Goal: Task Accomplishment & Management: Use online tool/utility

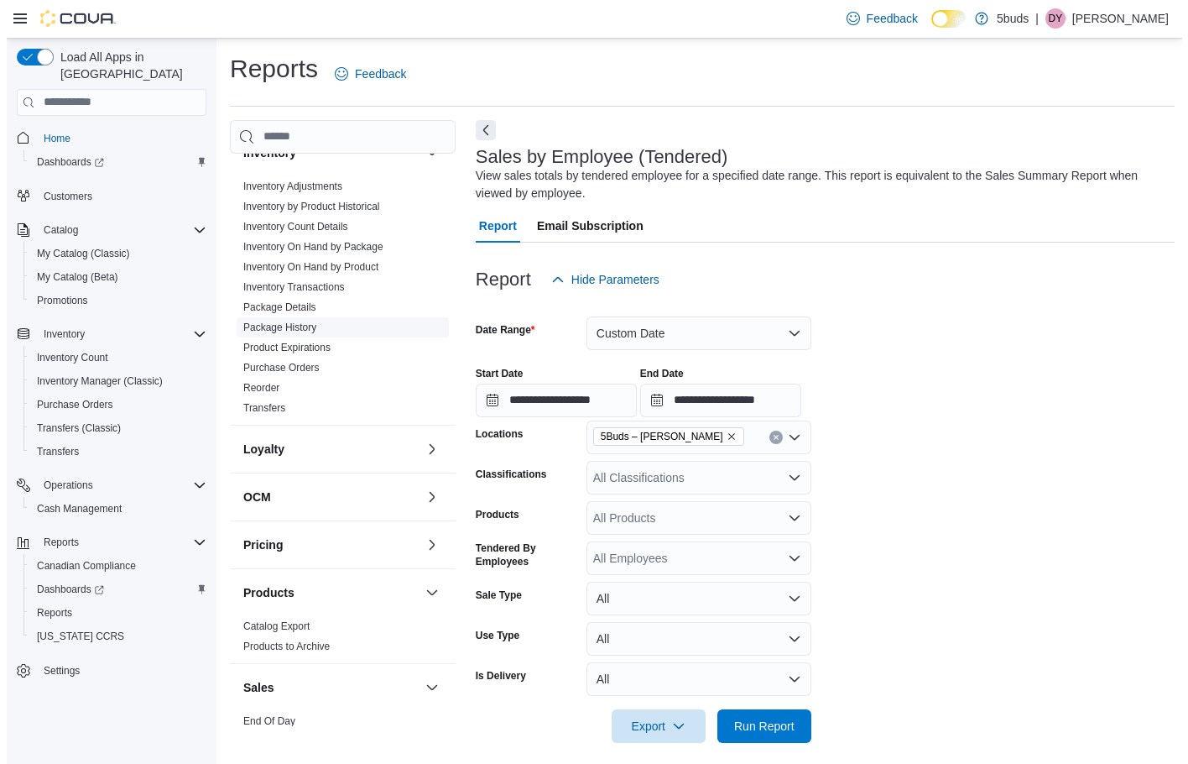
scroll to position [168, 0]
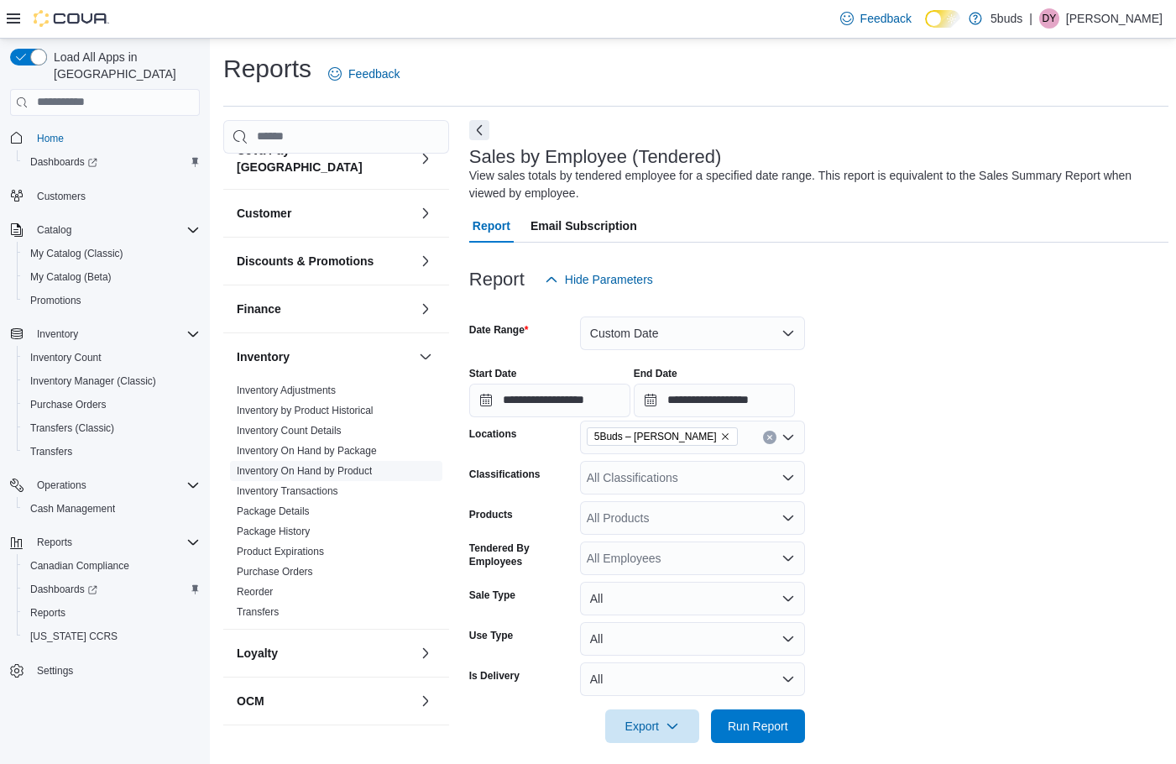
click at [368, 465] on link "Inventory On Hand by Product" at bounding box center [304, 471] width 135 height 12
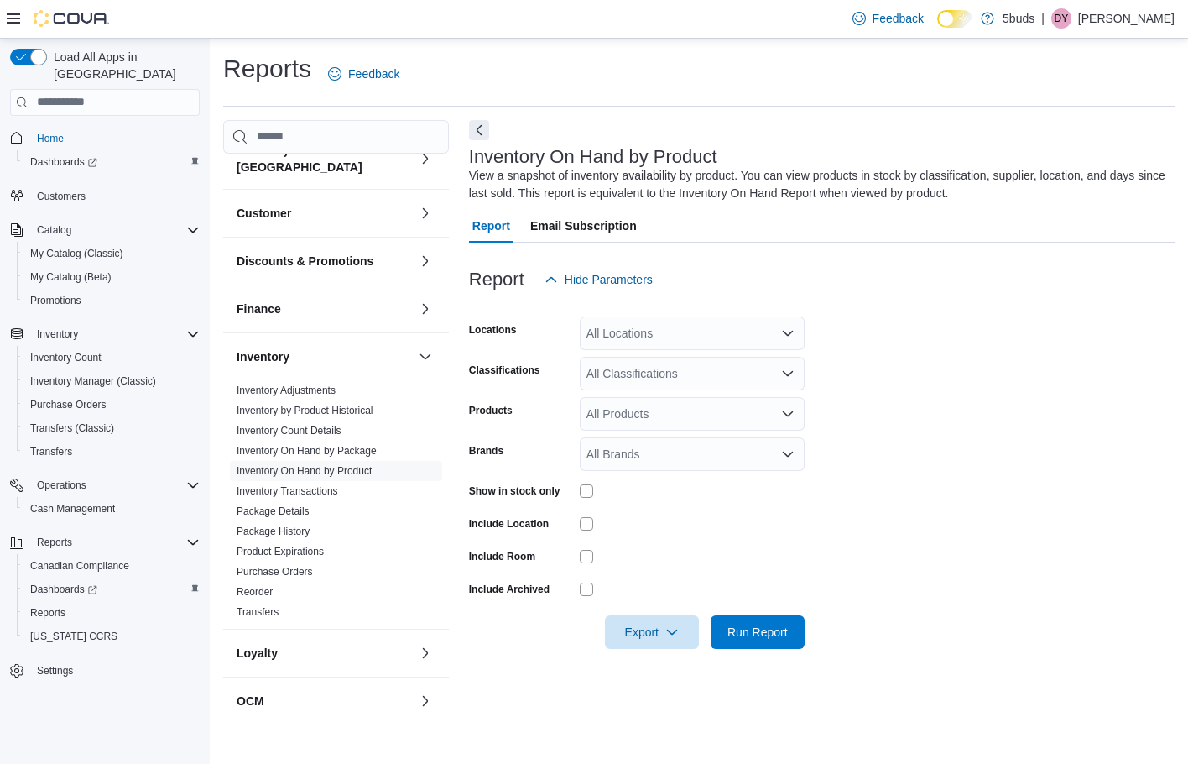
click at [707, 331] on div "All Locations" at bounding box center [692, 333] width 225 height 34
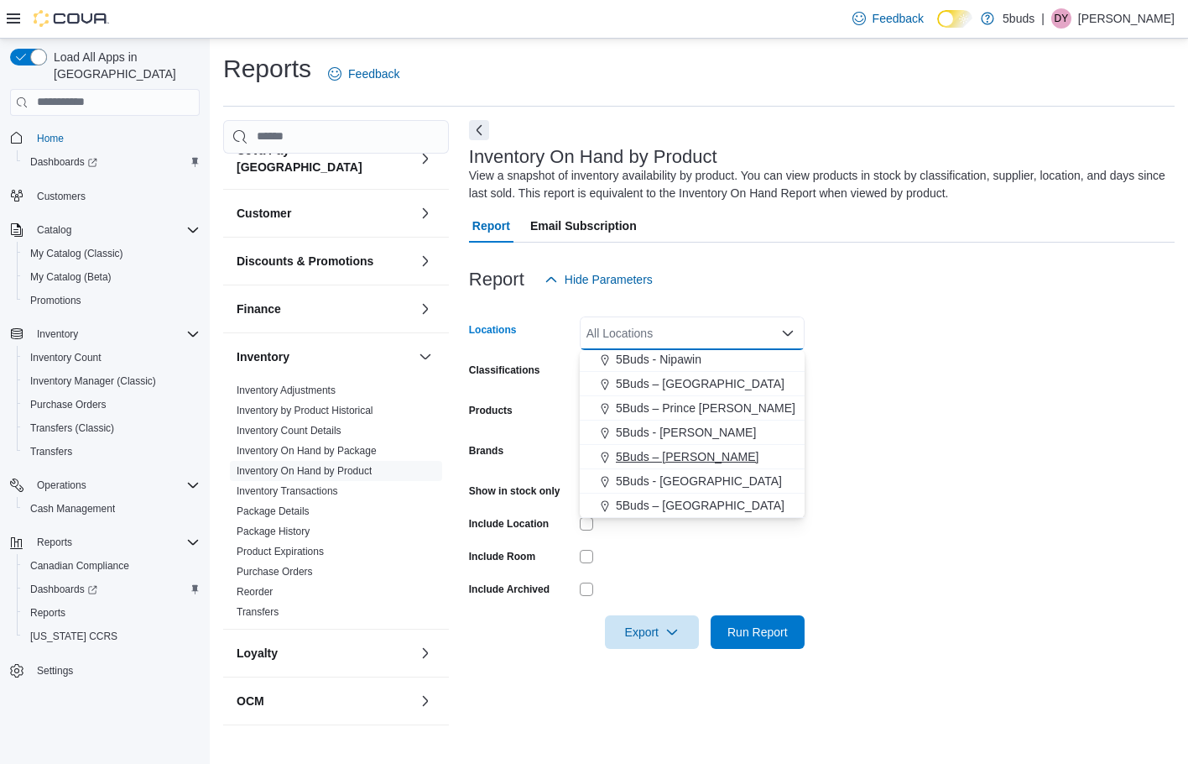
click at [683, 451] on span "5Buds – [PERSON_NAME]" at bounding box center [687, 456] width 143 height 17
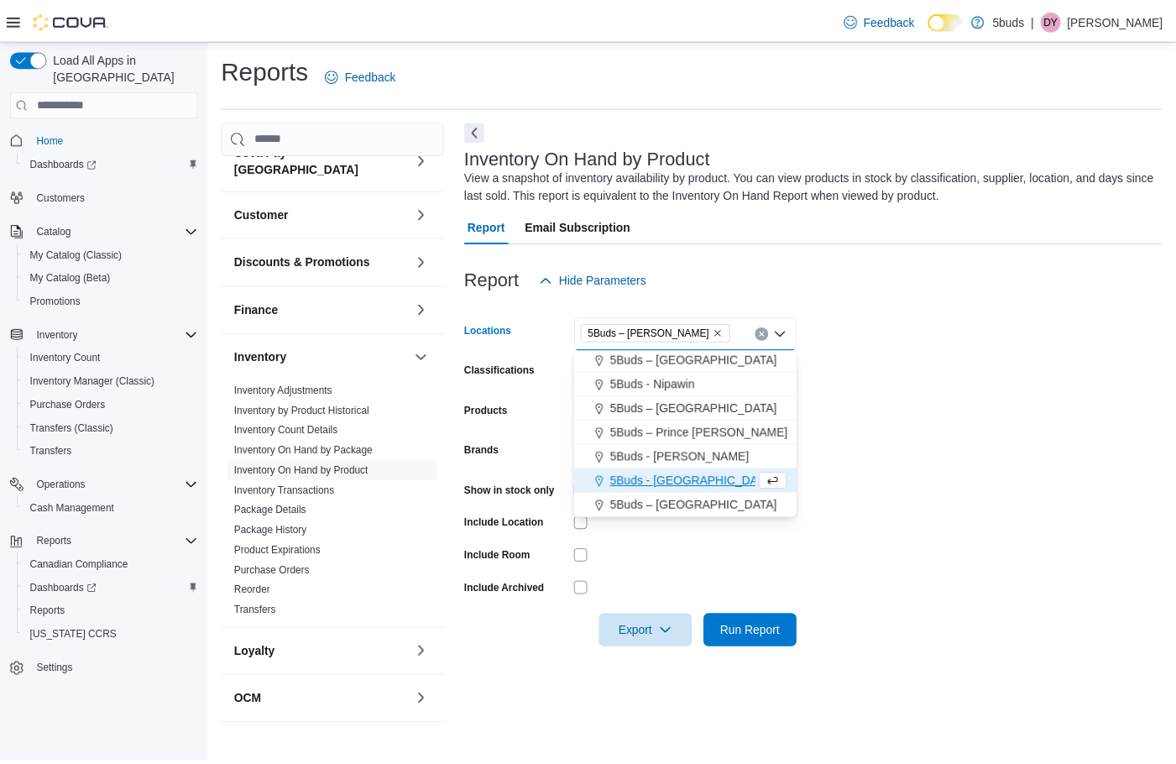
scroll to position [100, 0]
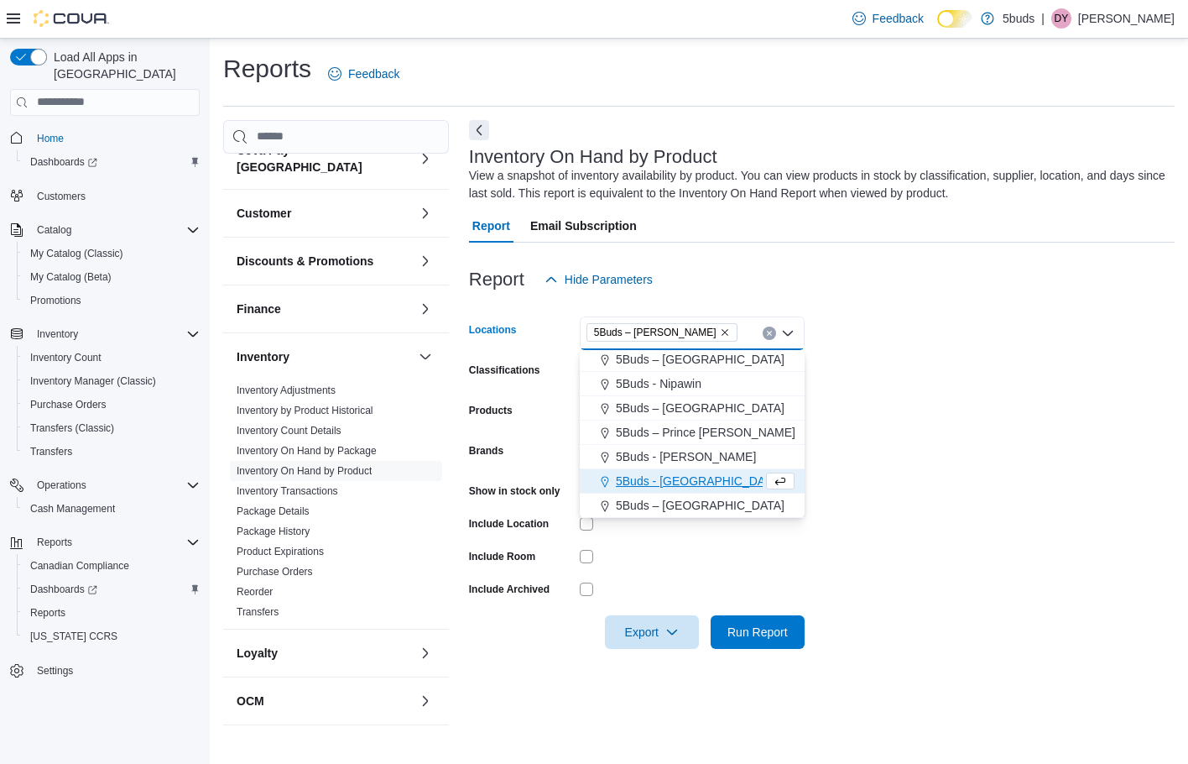
click at [1010, 425] on form "Locations 5Buds – [PERSON_NAME] Combo box. Selected. 5Buds – [PERSON_NAME]. Pre…" at bounding box center [822, 472] width 706 height 352
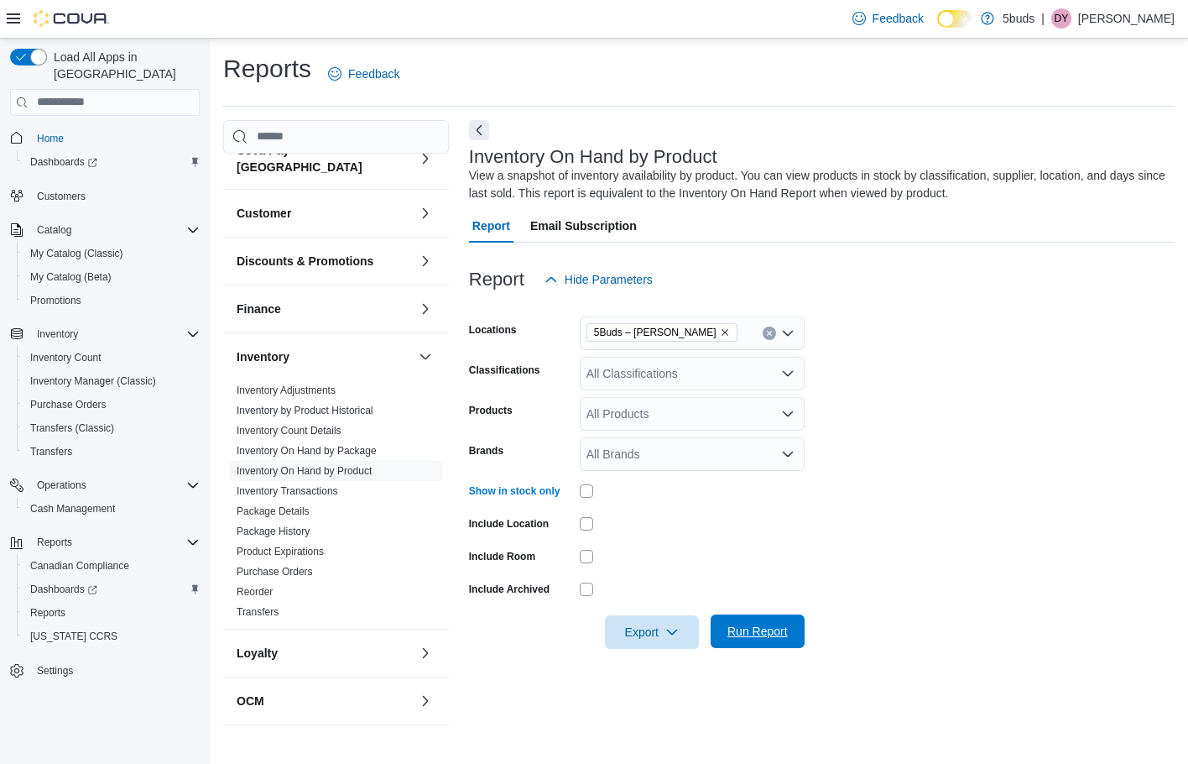
click at [754, 623] on span "Run Report" at bounding box center [758, 631] width 60 height 17
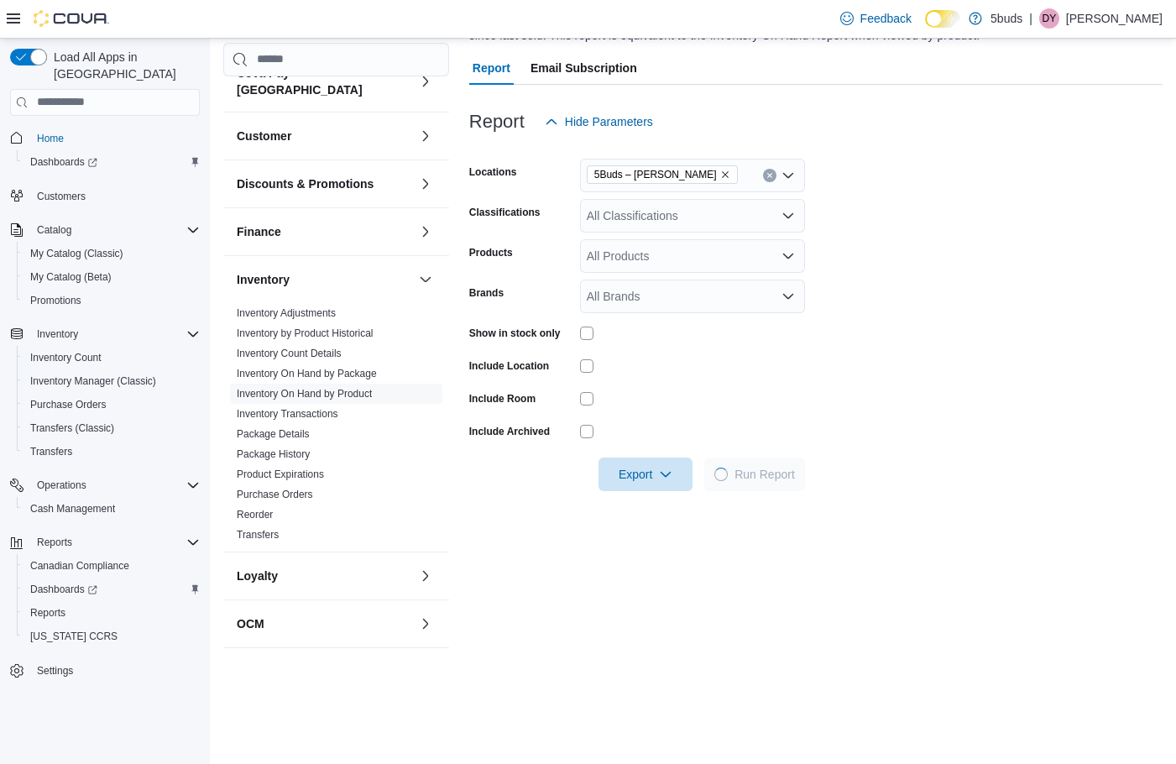
scroll to position [420, 0]
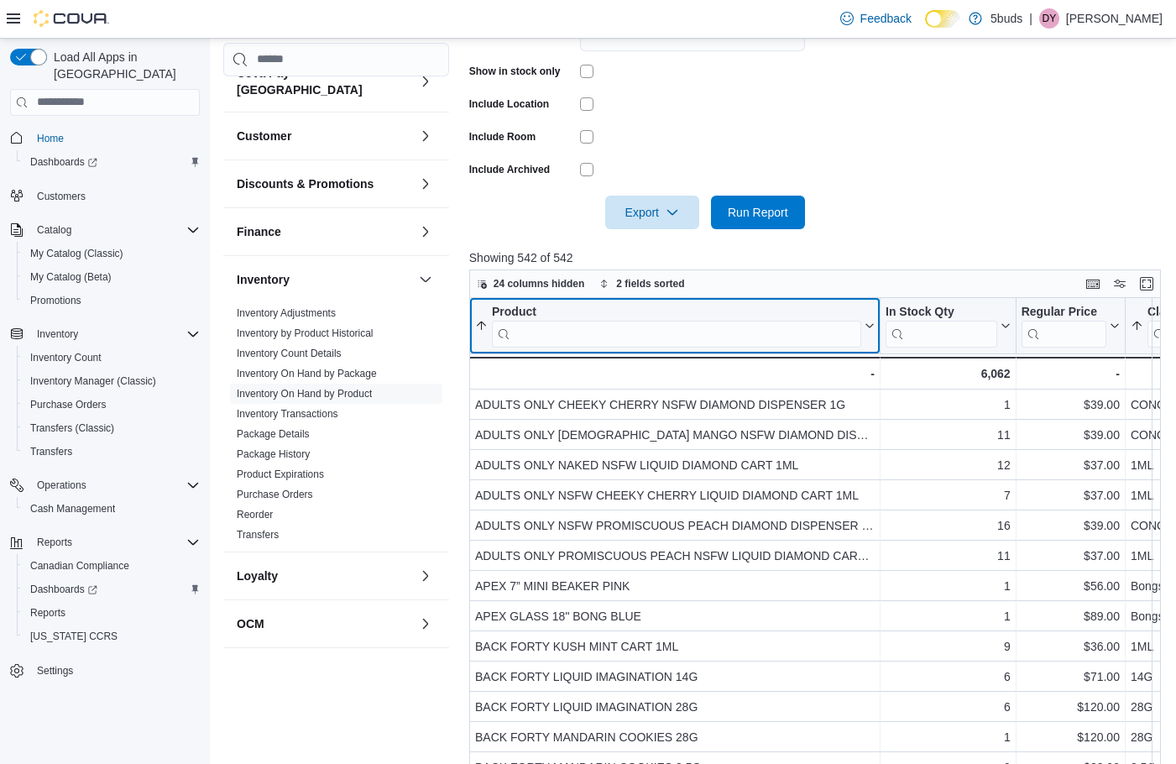
click at [686, 327] on input "search" at bounding box center [676, 333] width 369 height 27
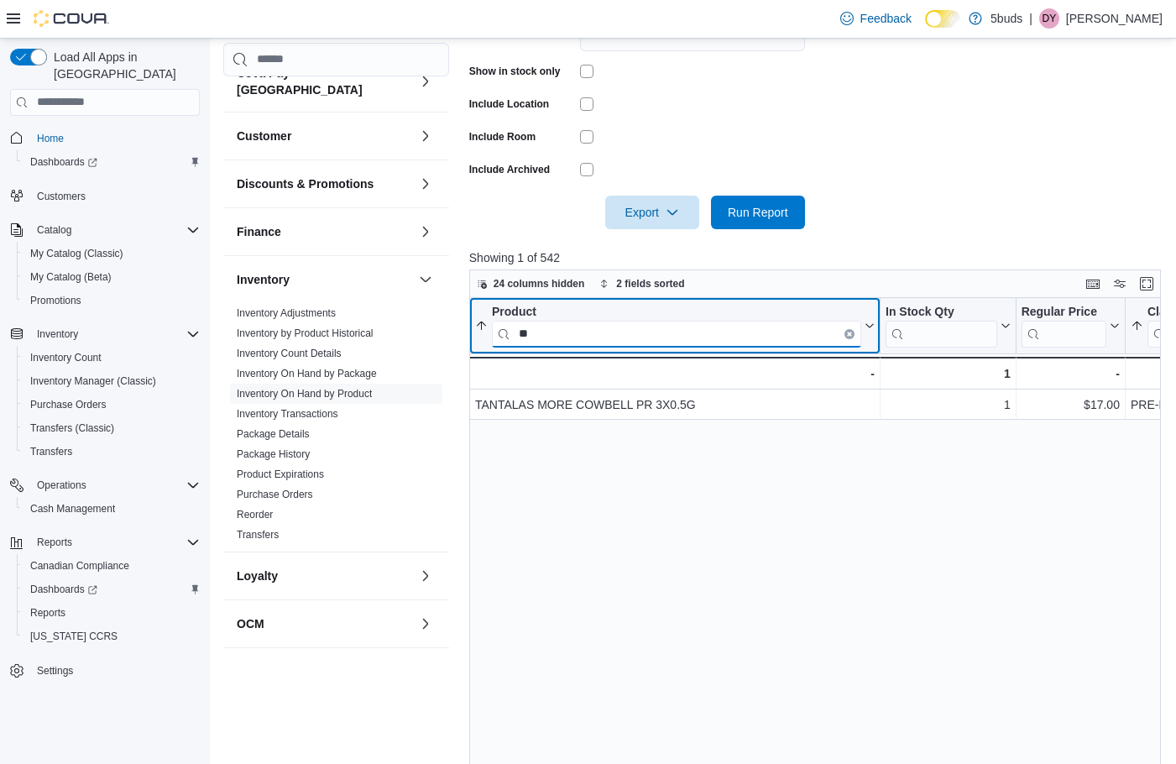
type input "*"
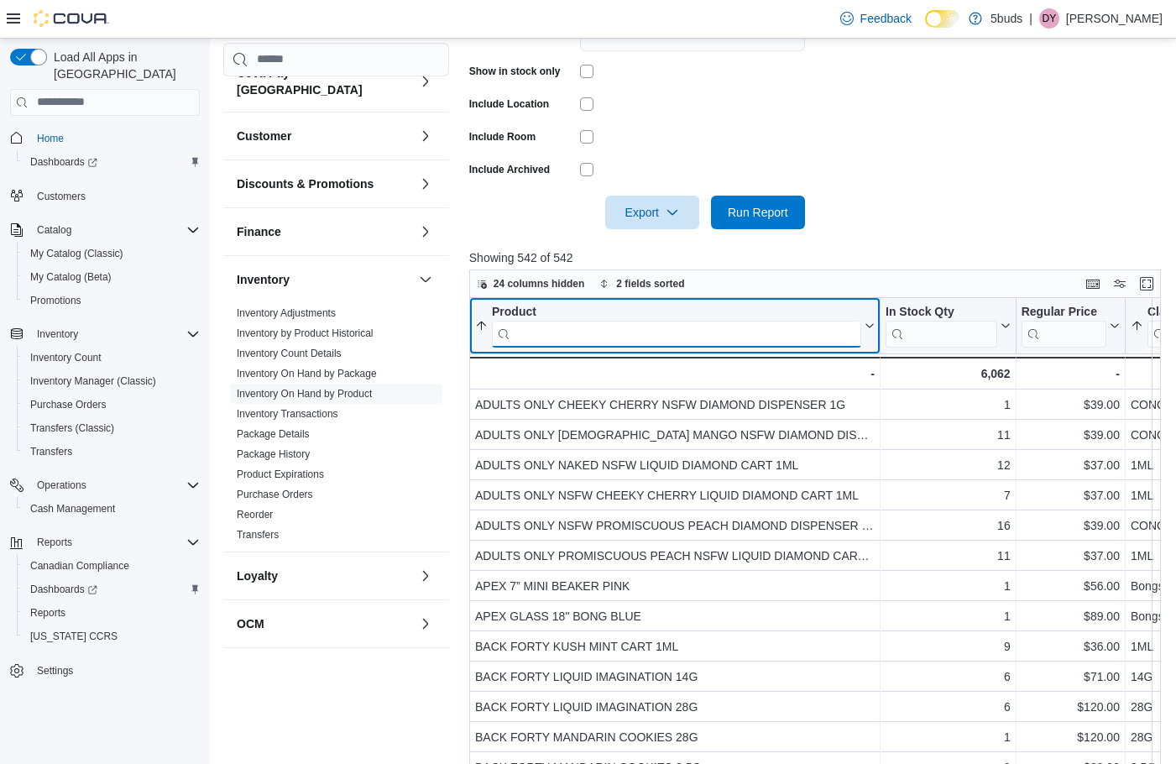
click at [653, 332] on input "search" at bounding box center [676, 333] width 369 height 27
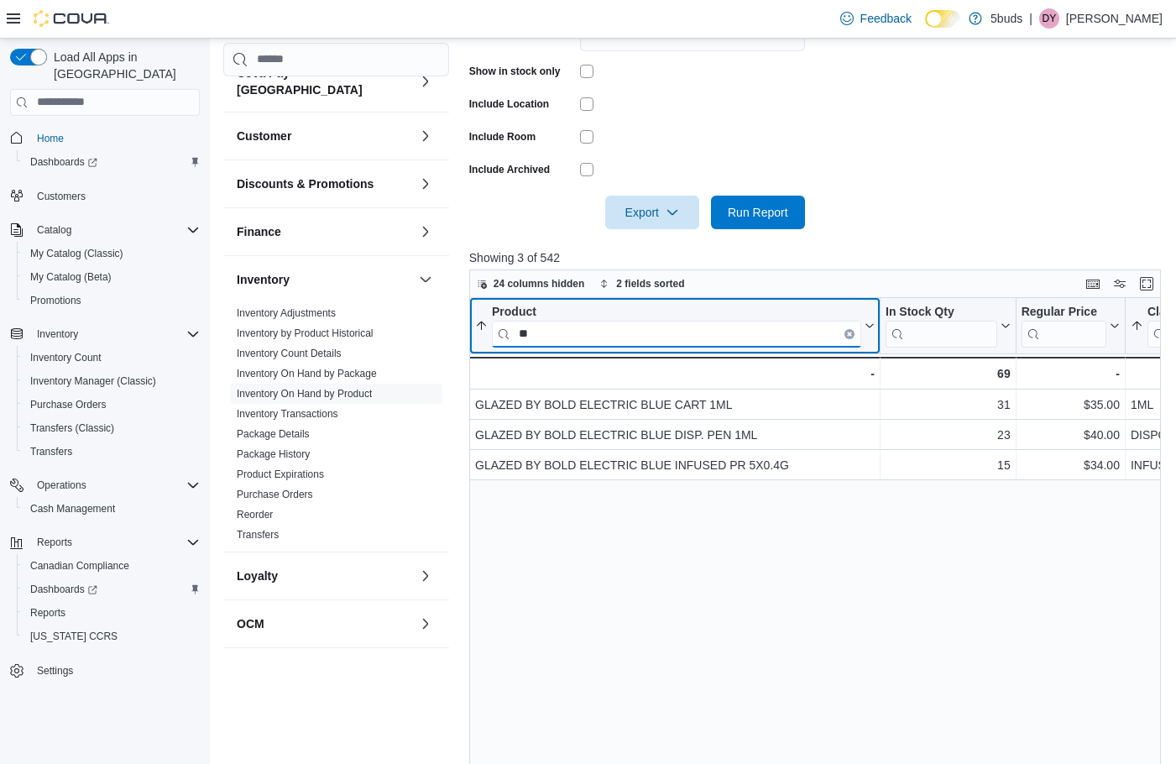
type input "*"
